Goal: Task Accomplishment & Management: Use online tool/utility

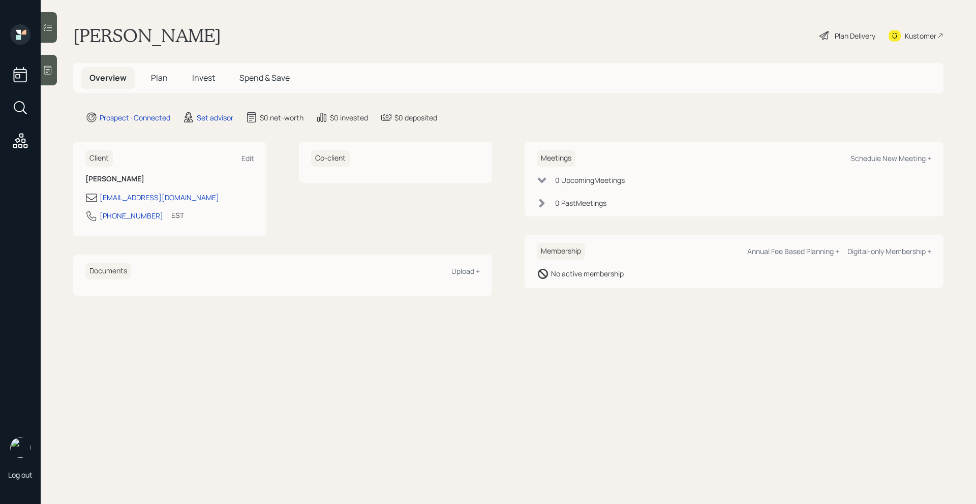
click at [46, 73] on icon at bounding box center [48, 70] width 10 height 10
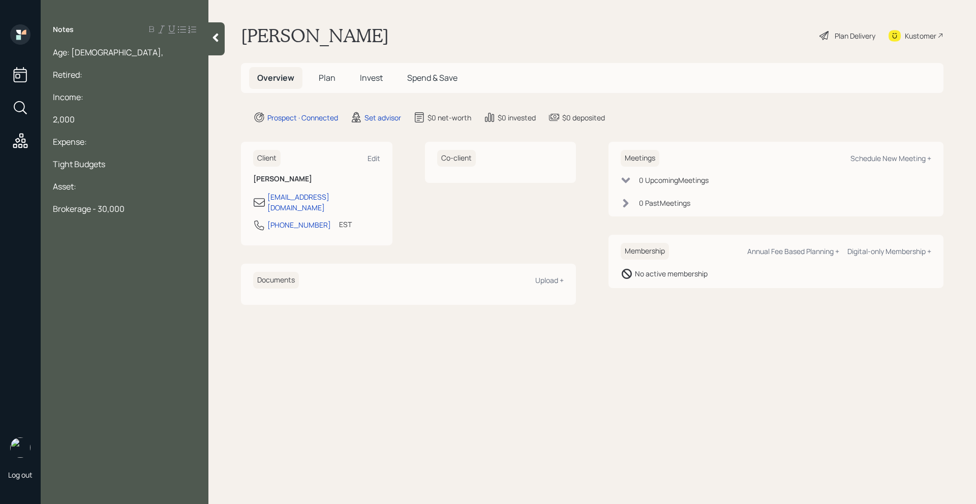
click at [85, 188] on div "Asset:" at bounding box center [124, 186] width 143 height 11
click at [100, 259] on div "Notes Age: 70, Retired: Income: 2,000 Expense: Tight Budgets Asset: Cash - 30,0…" at bounding box center [125, 258] width 168 height 468
click at [158, 233] on div "Brokerage - 30,000" at bounding box center [124, 231] width 143 height 11
click at [212, 43] on div at bounding box center [216, 38] width 16 height 33
